Goal: Information Seeking & Learning: Learn about a topic

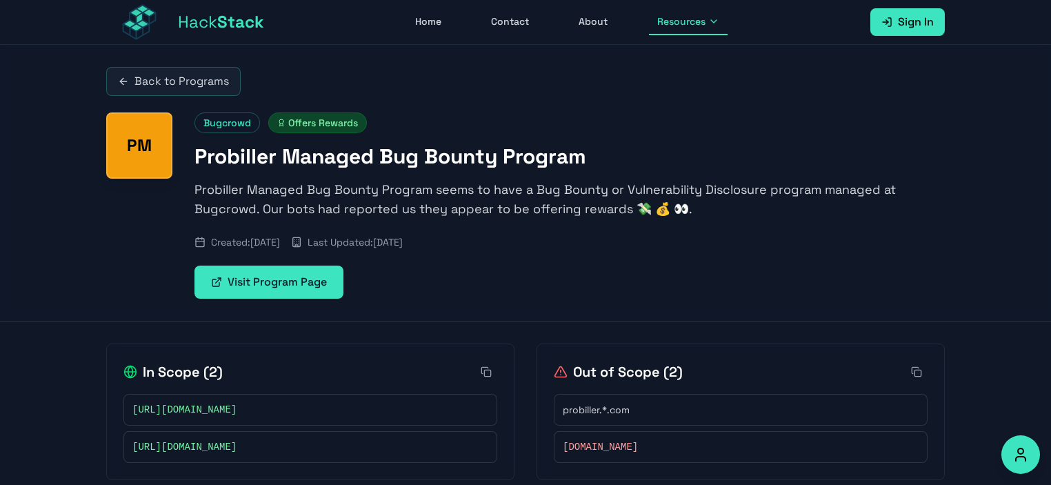
click at [186, 79] on link "Back to Programs" at bounding box center [173, 81] width 135 height 29
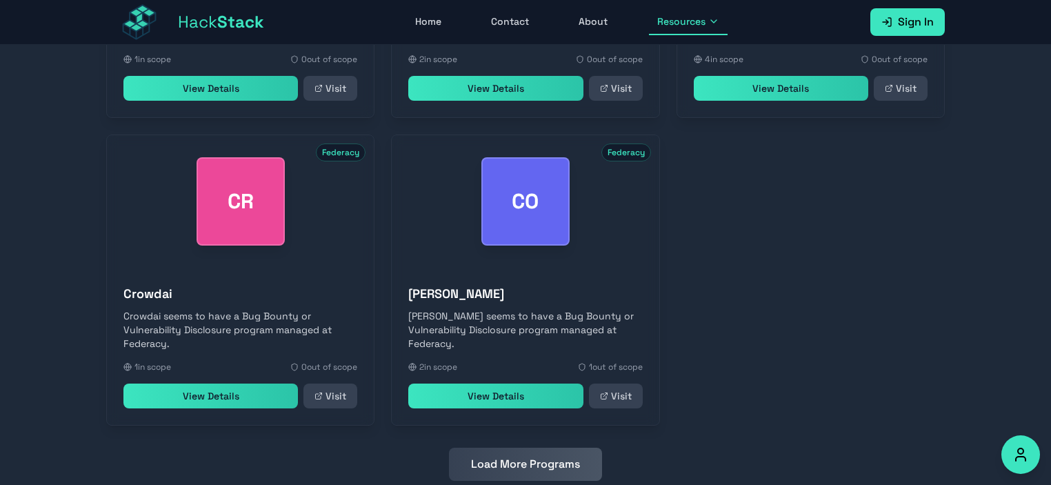
scroll to position [659, 0]
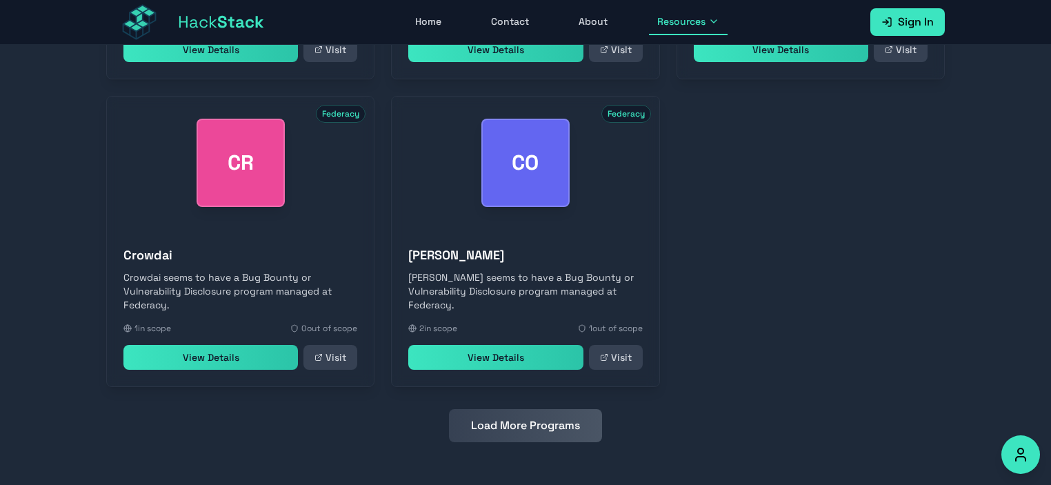
drag, startPoint x: 510, startPoint y: 436, endPoint x: 527, endPoint y: 410, distance: 30.4
click at [510, 437] on button "Load More Programs" at bounding box center [525, 425] width 153 height 33
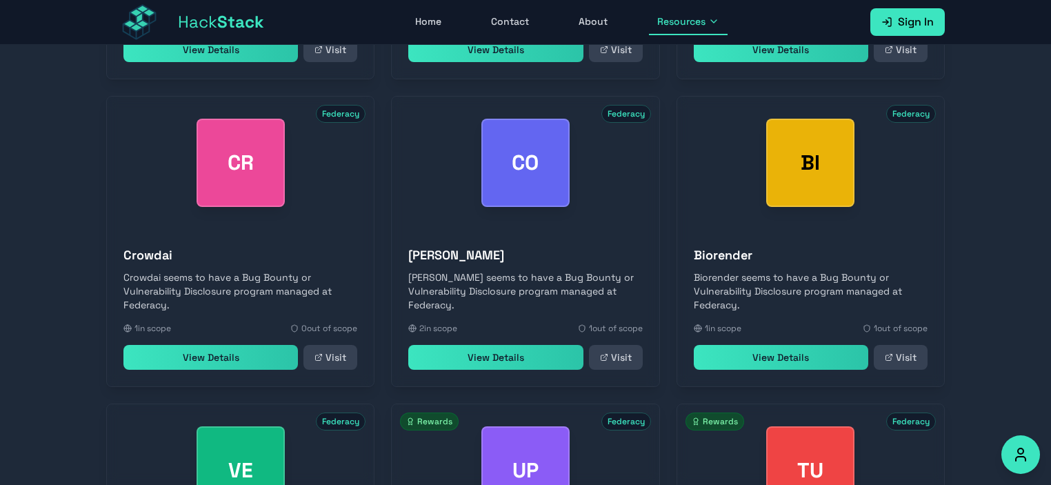
click at [672, 263] on div "OK Federacy Okteto Okteto seems to have a Bug Bounty or Vulnerability Disclosur…" at bounding box center [525, 395] width 839 height 1214
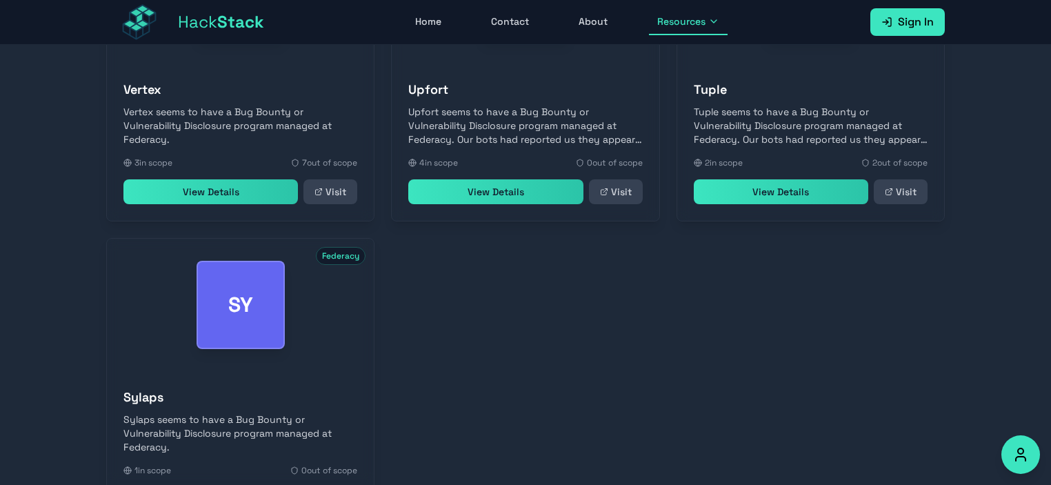
scroll to position [1274, 0]
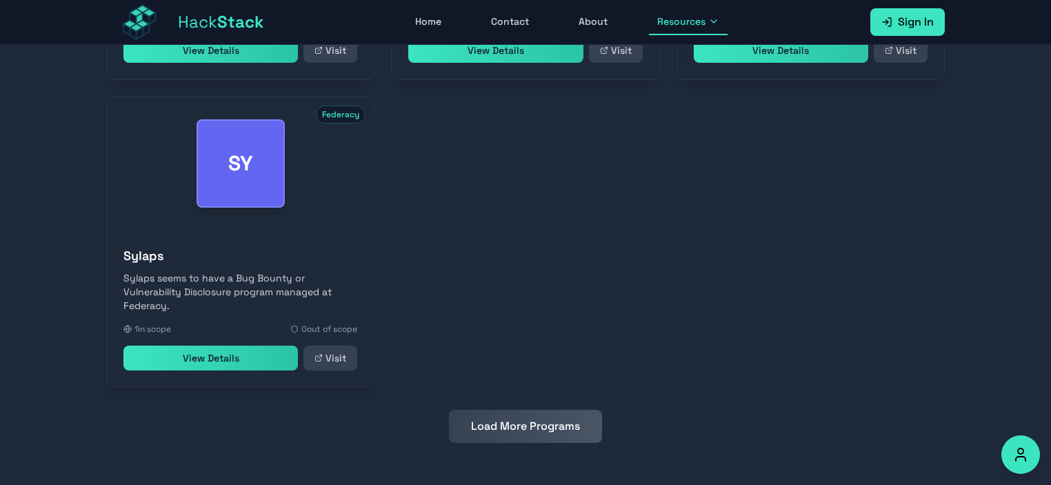
click at [477, 425] on button "Load More Programs" at bounding box center [525, 426] width 153 height 33
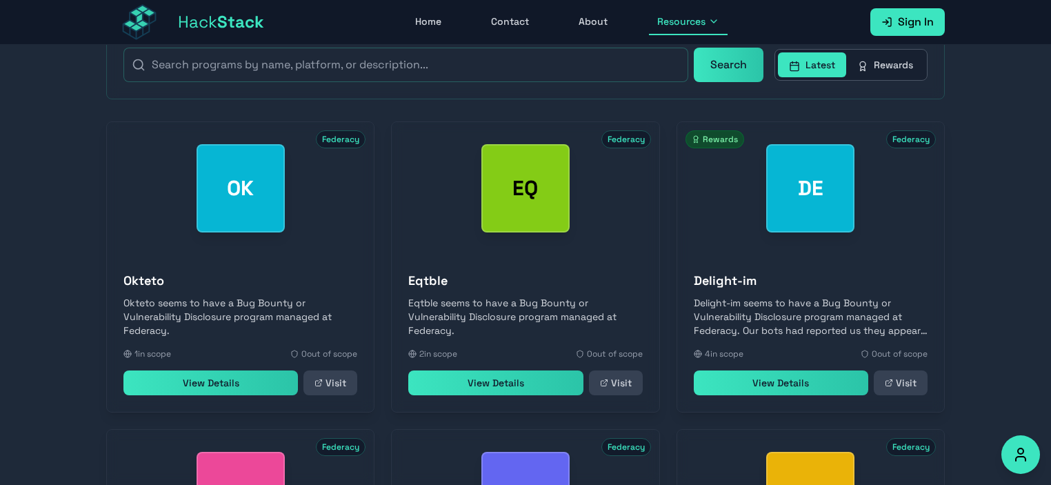
scroll to position [308, 0]
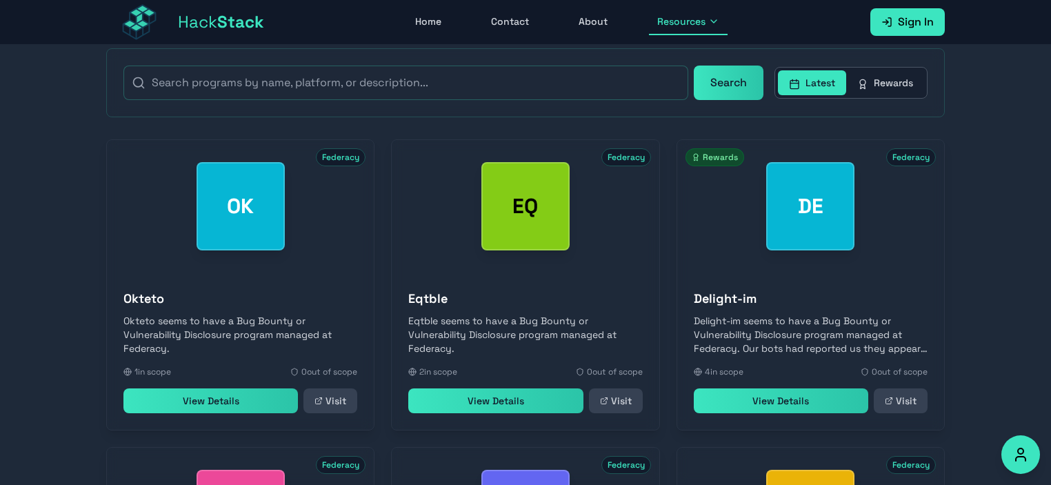
click at [486, 397] on link "View Details" at bounding box center [495, 400] width 175 height 25
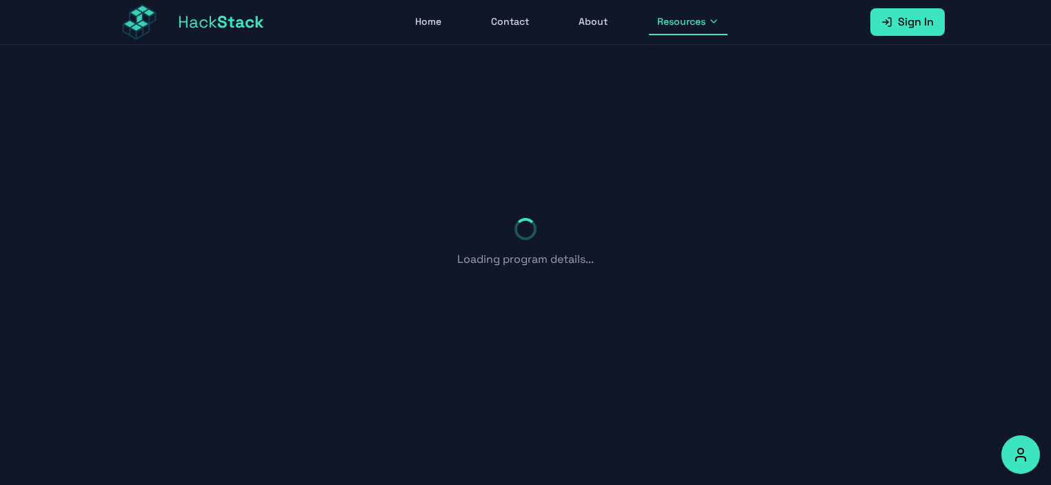
scroll to position [44, 0]
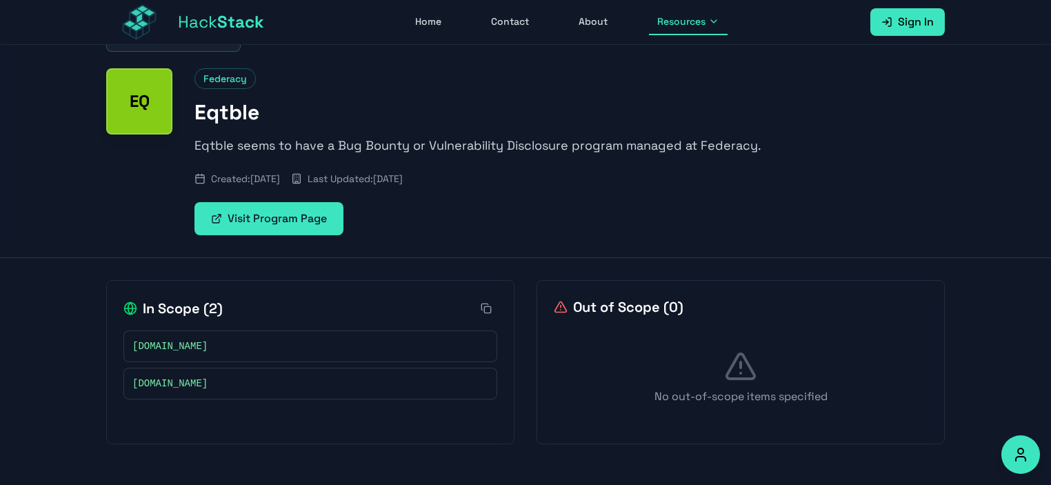
click at [484, 346] on icon at bounding box center [481, 346] width 8 height 8
click at [263, 206] on link "Visit Program Page" at bounding box center [269, 218] width 149 height 33
click at [441, 27] on link "Home" at bounding box center [428, 22] width 43 height 26
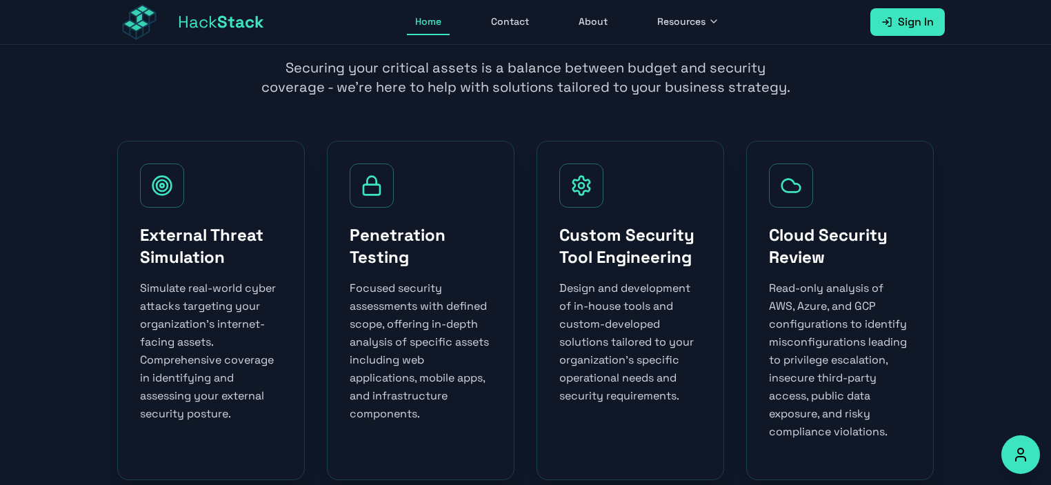
scroll to position [621, 0]
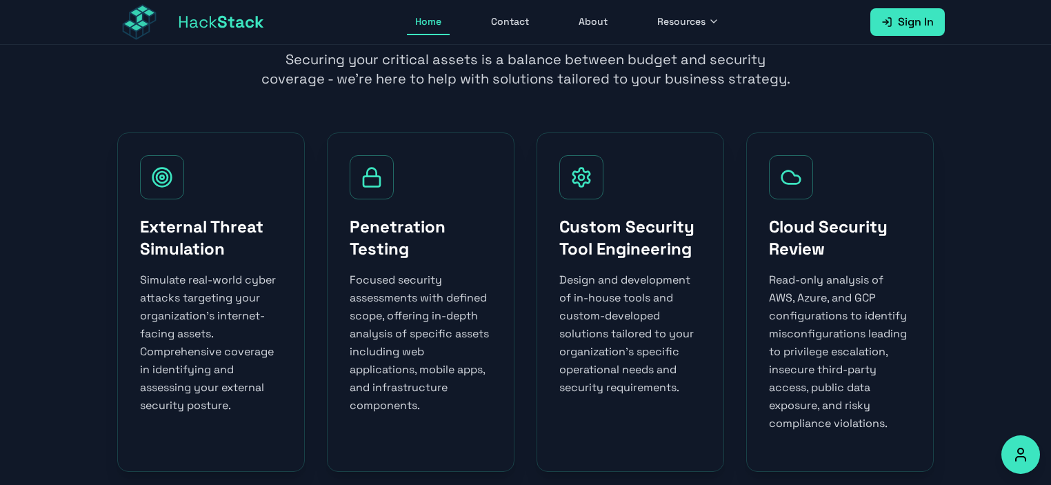
click at [693, 24] on span "Resources" at bounding box center [681, 21] width 48 height 14
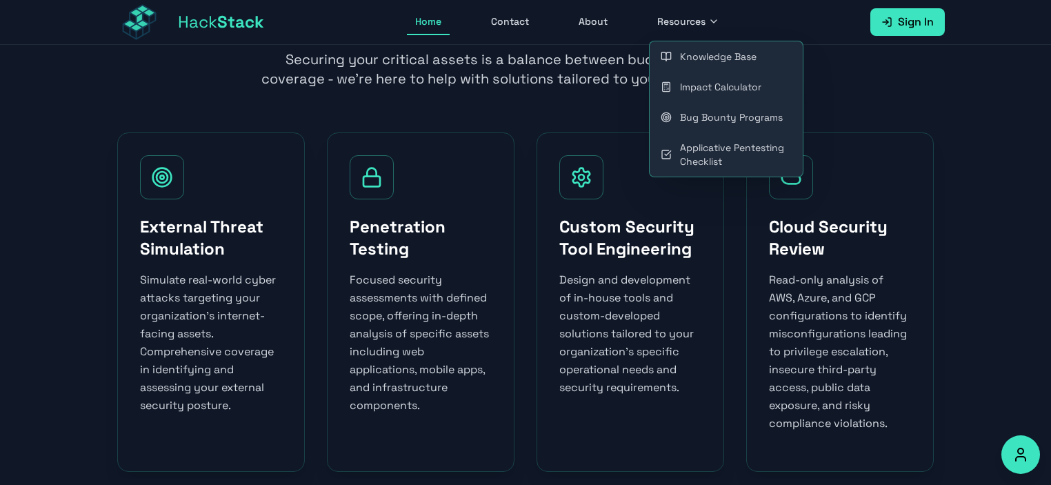
click at [703, 121] on link "Bug Bounty Programs" at bounding box center [726, 117] width 153 height 30
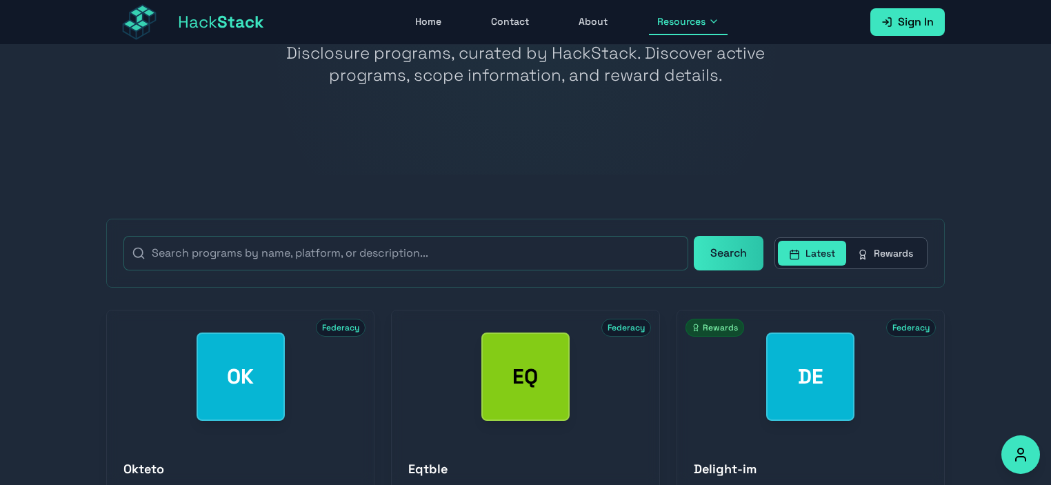
click at [877, 254] on button "Rewards" at bounding box center [885, 253] width 78 height 25
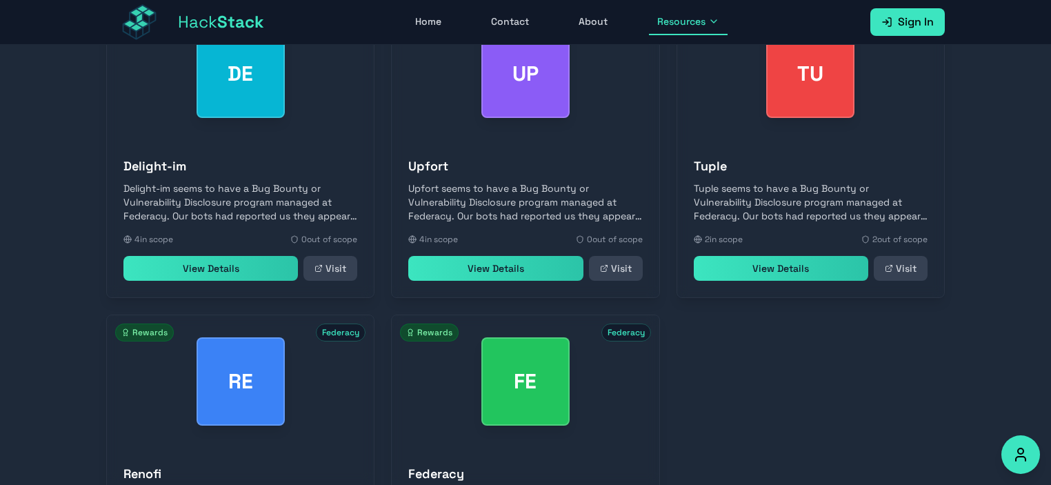
scroll to position [659, 0]
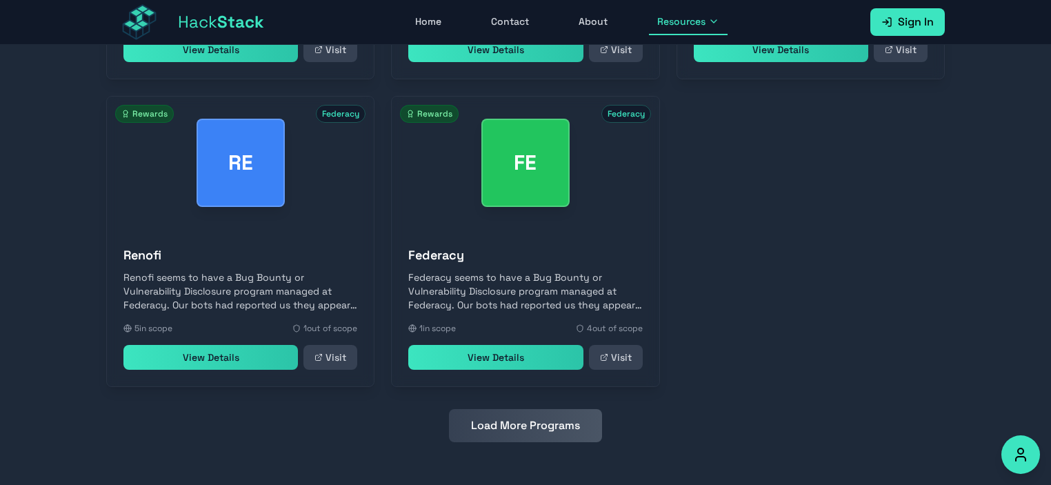
click at [508, 434] on button "Load More Programs" at bounding box center [525, 425] width 153 height 33
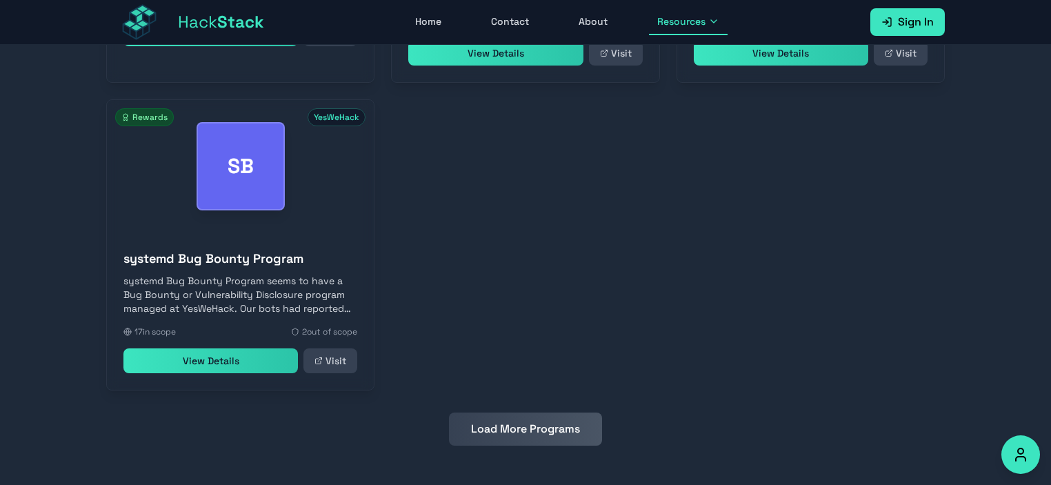
scroll to position [1293, 0]
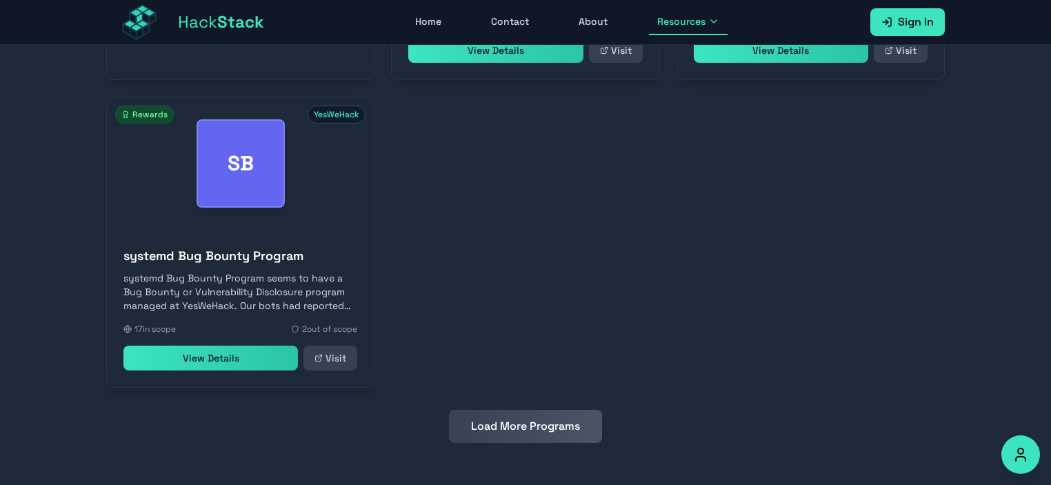
click at [503, 432] on button "Load More Programs" at bounding box center [525, 426] width 153 height 33
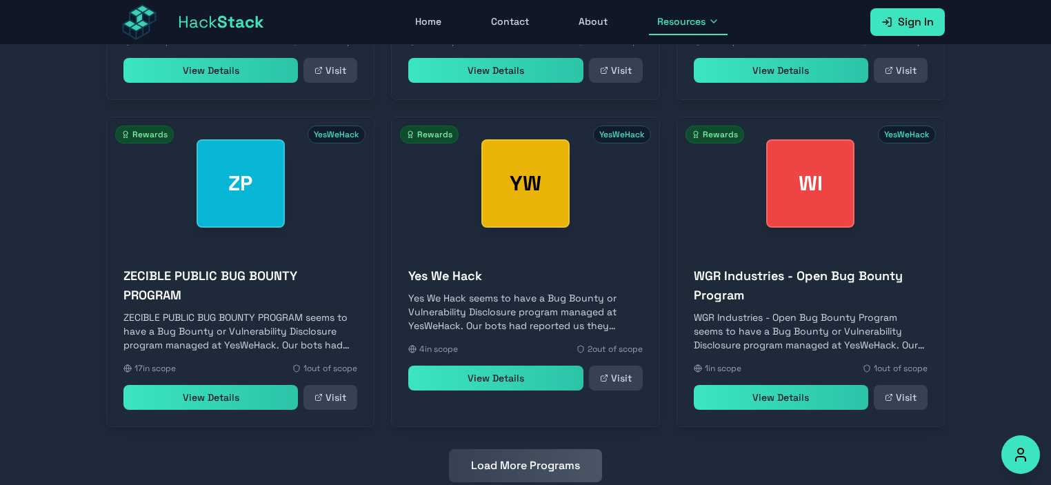
scroll to position [1620, 0]
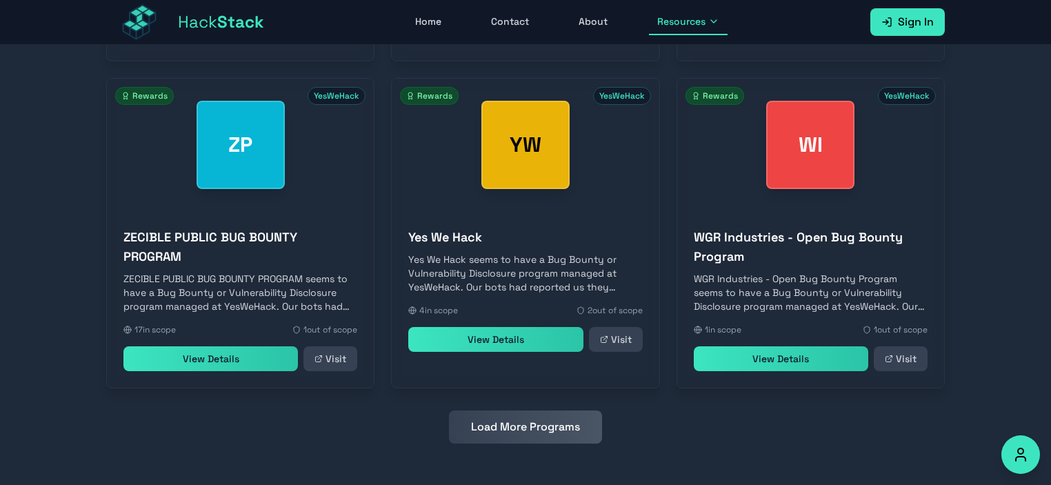
click at [519, 413] on button "Load More Programs" at bounding box center [525, 426] width 153 height 33
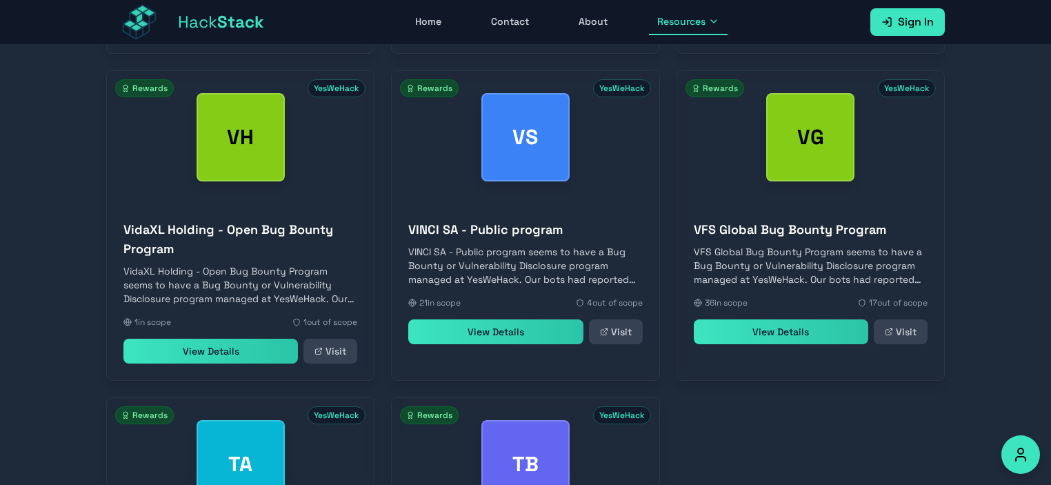
scroll to position [1964, 0]
